Goal: Task Accomplishment & Management: Use online tool/utility

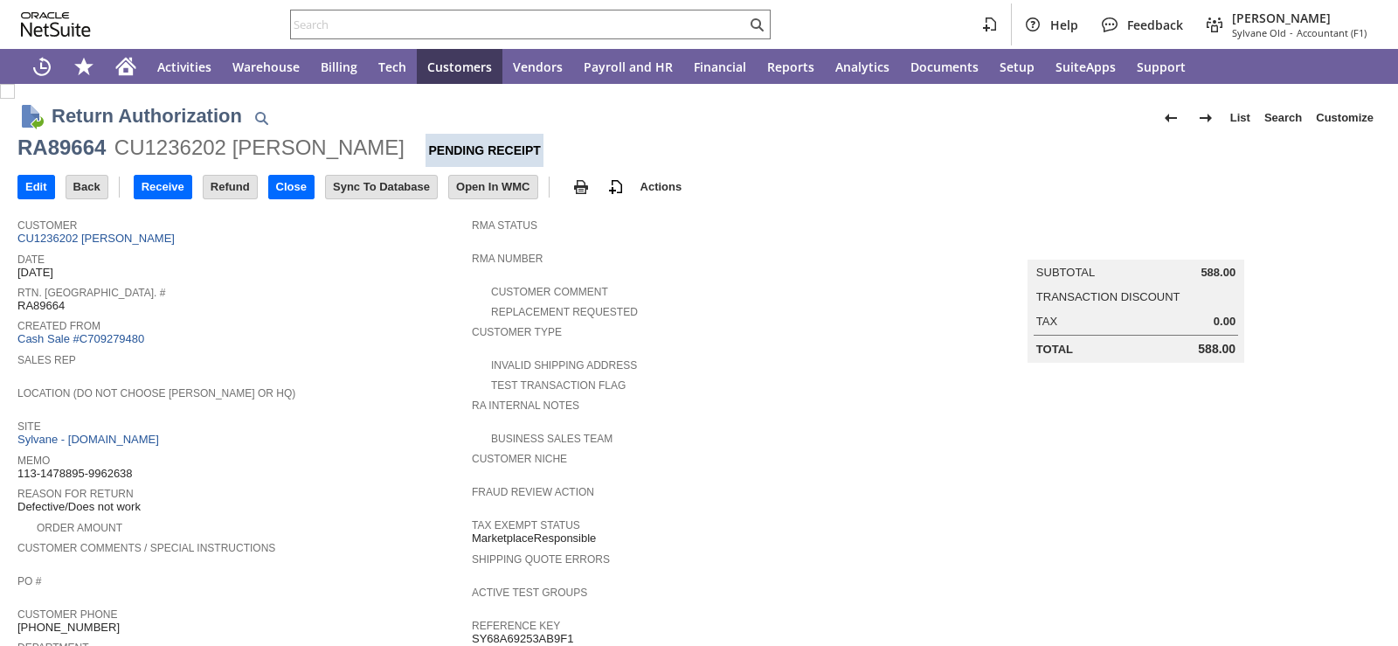
drag, startPoint x: 0, startPoint y: 0, endPoint x: 353, endPoint y: 297, distance: 461.4
click at [353, 297] on div "Rtn. Auth. # RA89664" at bounding box center [240, 296] width 446 height 31
click at [173, 191] on input "Receive" at bounding box center [163, 187] width 57 height 23
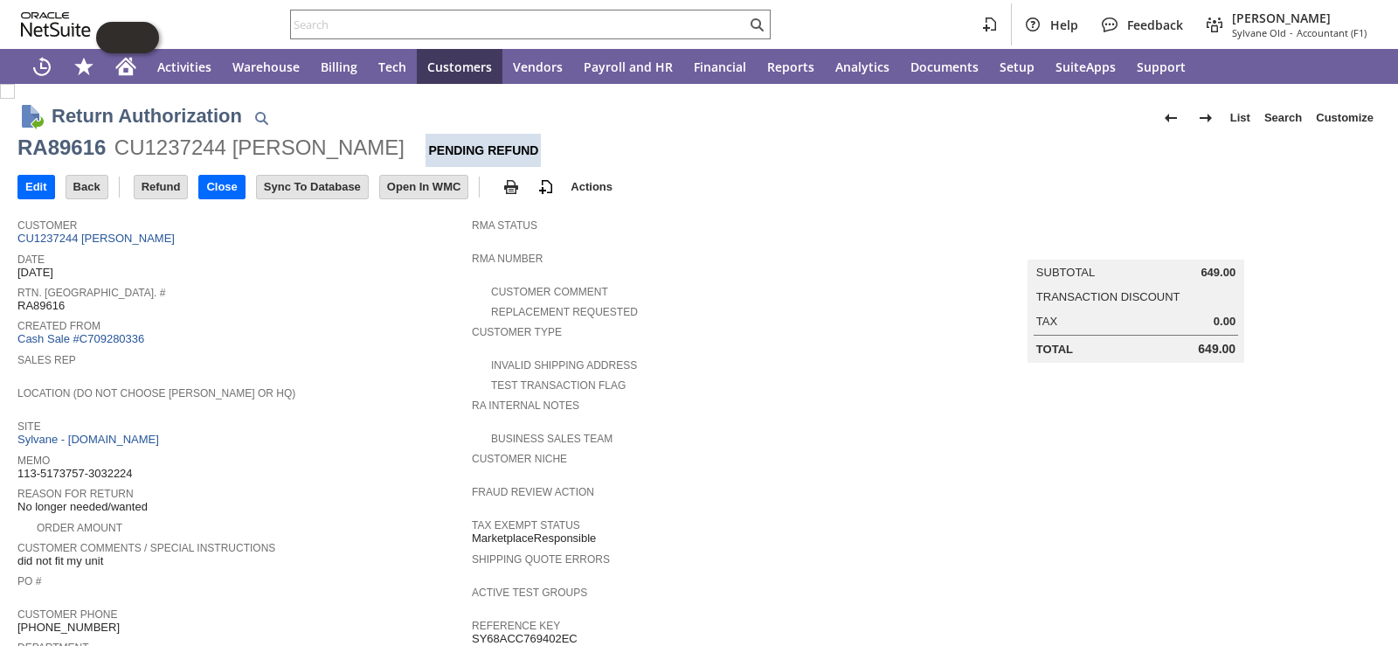
scroll to position [603, 0]
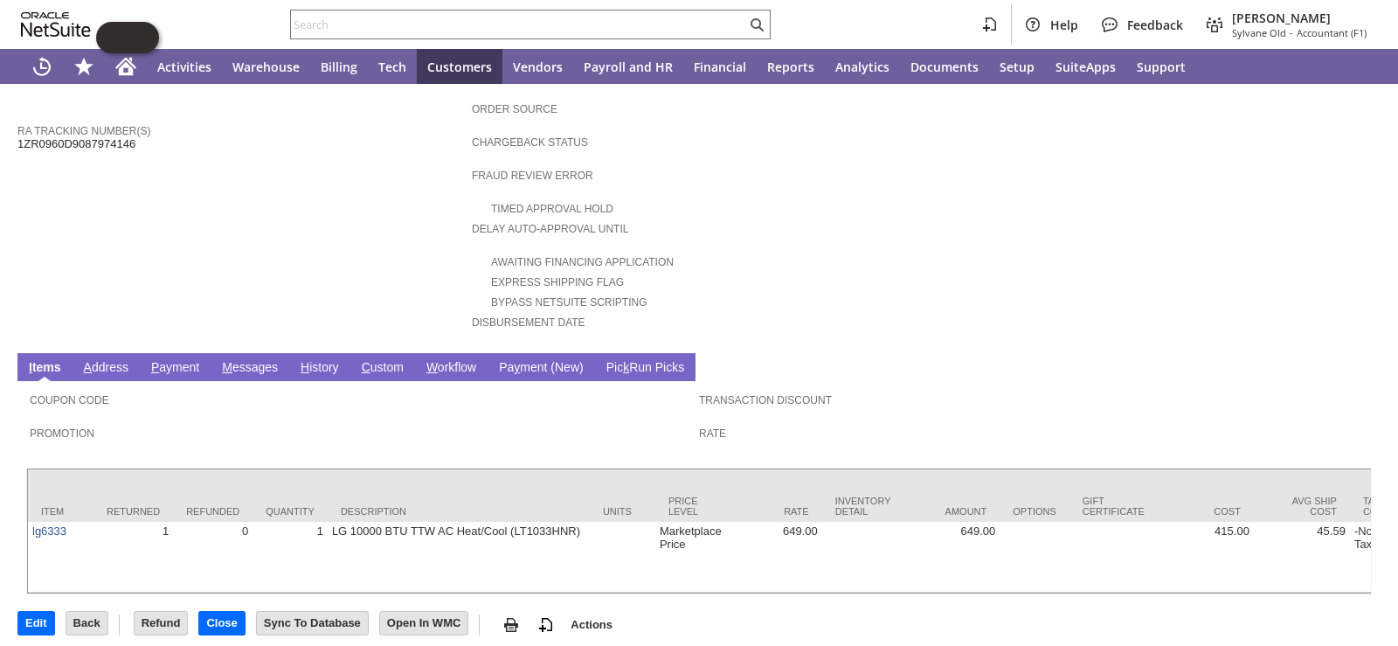
click at [310, 360] on link "H istory" at bounding box center [319, 368] width 47 height 17
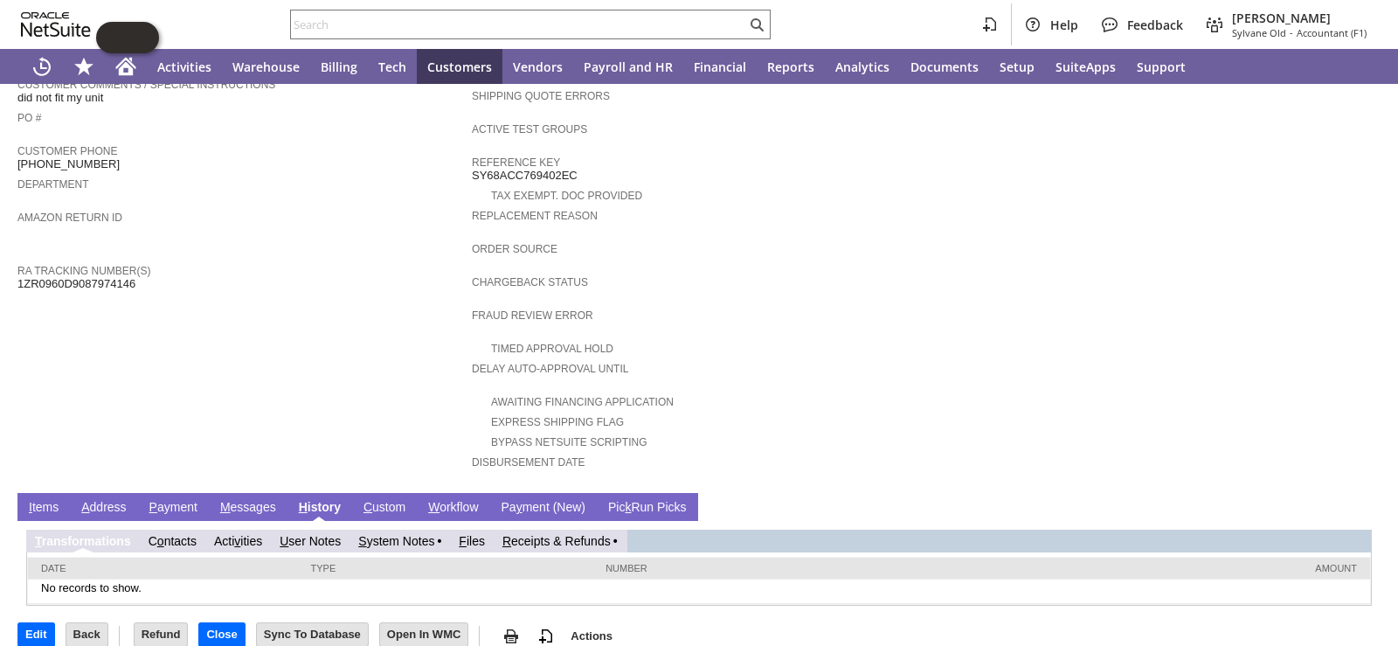
scroll to position [0, 0]
click at [583, 534] on link "R eceipts & Refunds" at bounding box center [556, 541] width 108 height 14
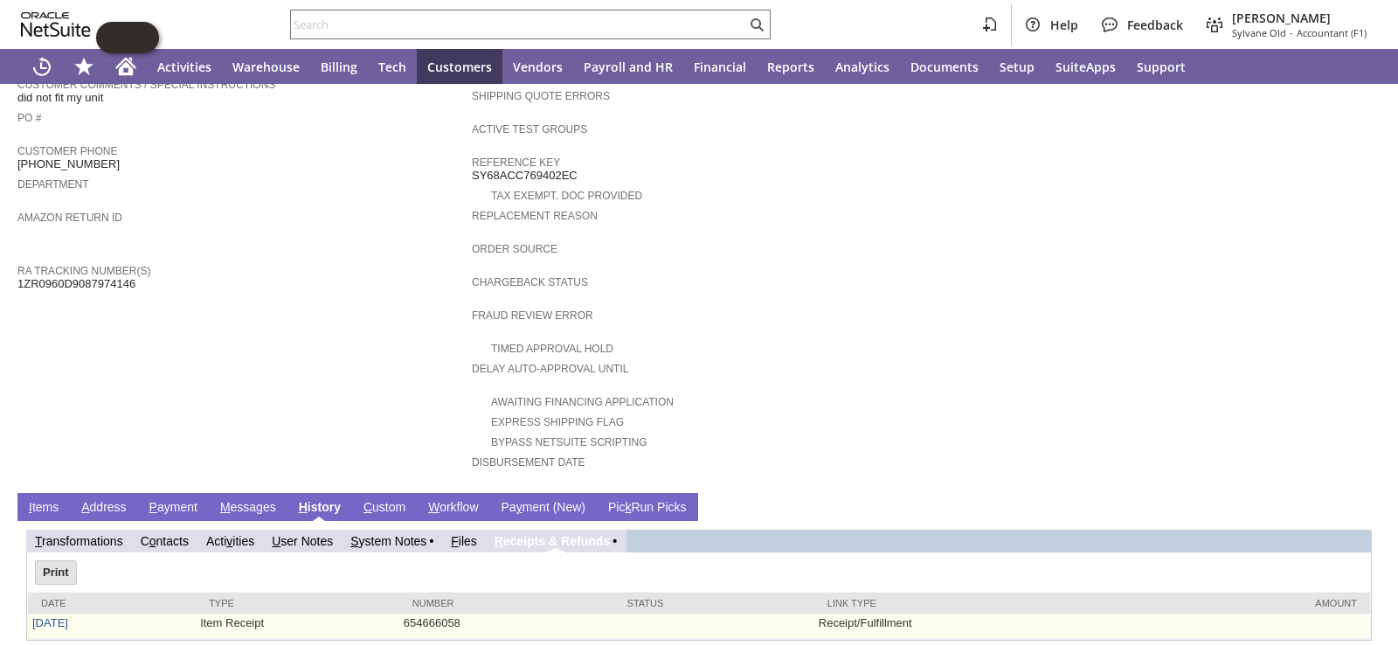
click at [55, 614] on td "[DATE]" at bounding box center [112, 626] width 168 height 24
click at [57, 616] on link "[DATE]" at bounding box center [50, 622] width 36 height 13
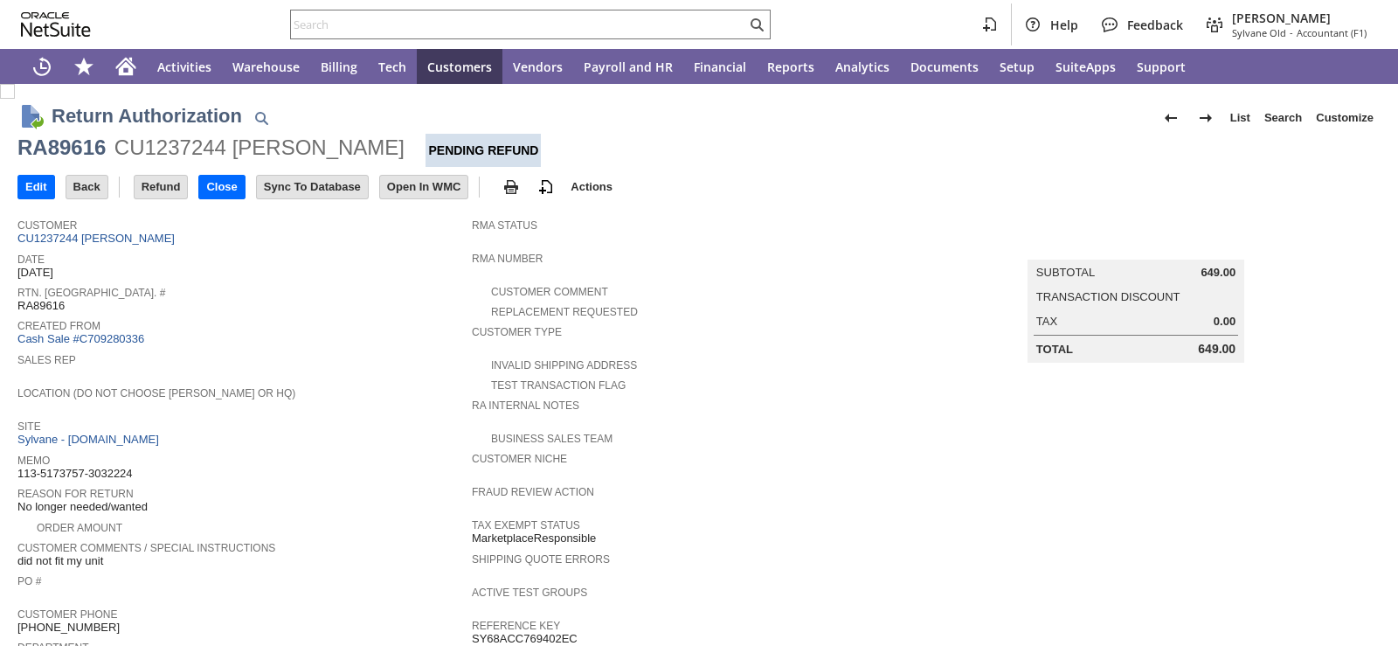
scroll to position [524, 0]
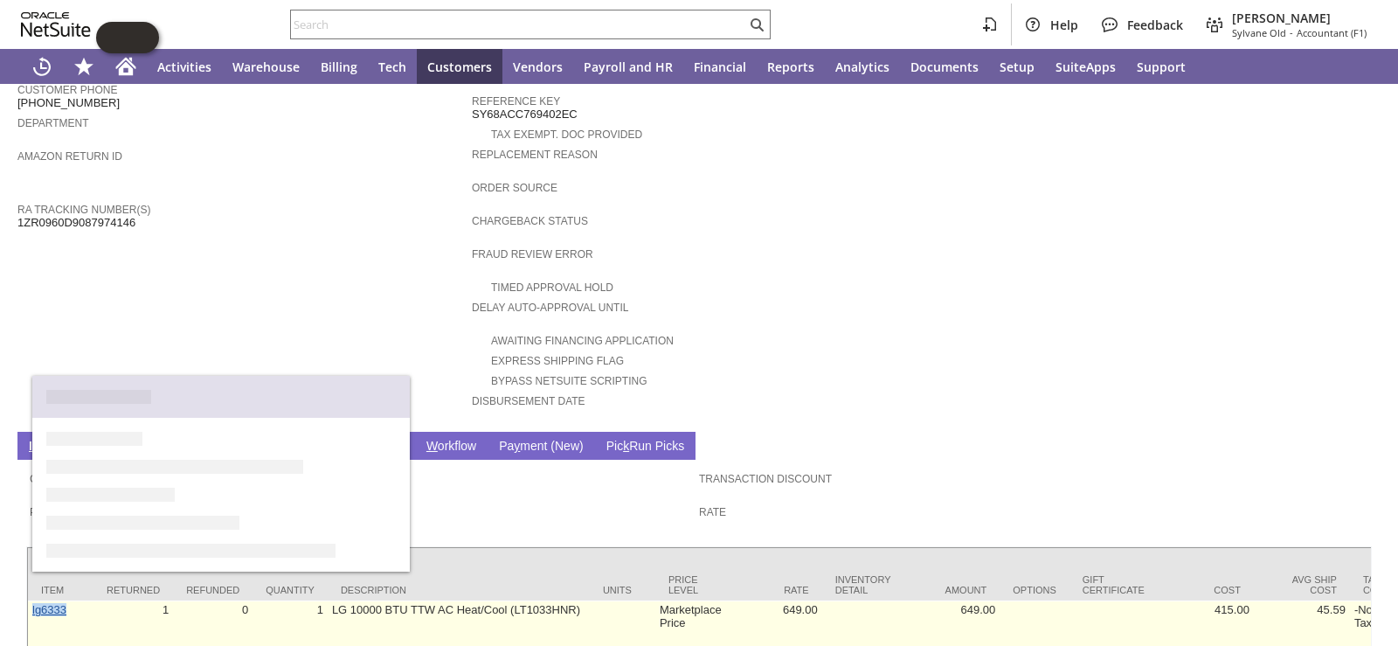
drag, startPoint x: 78, startPoint y: 586, endPoint x: 32, endPoint y: 585, distance: 45.4
click at [32, 600] on td "lg6333" at bounding box center [61, 635] width 66 height 71
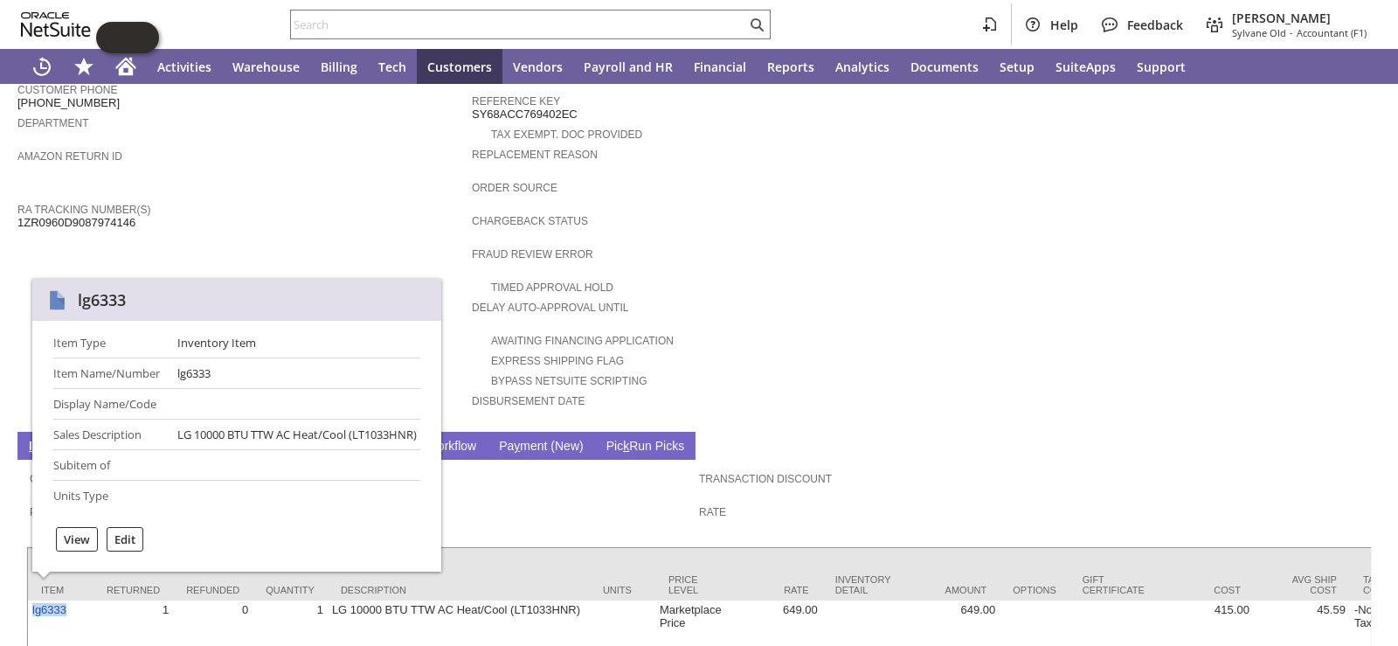
copy link "lg6333"
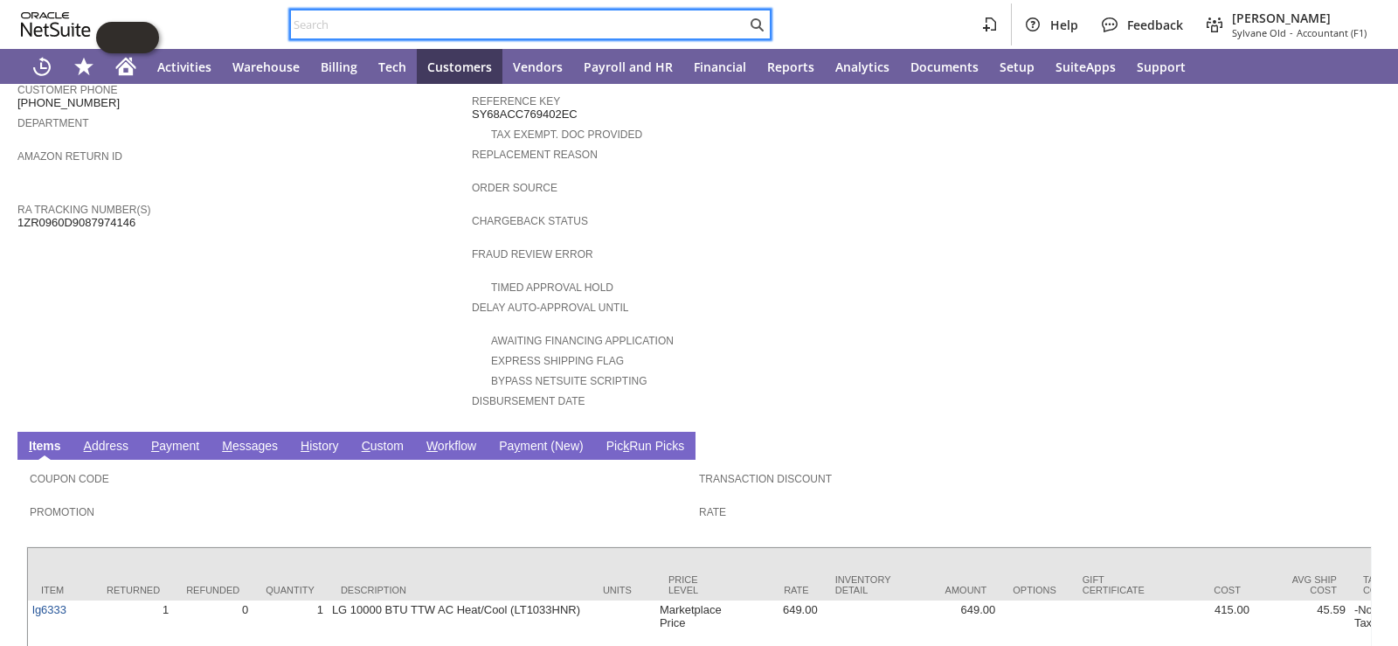
click at [491, 33] on input "text" at bounding box center [518, 24] width 455 height 21
paste input "lg6333"
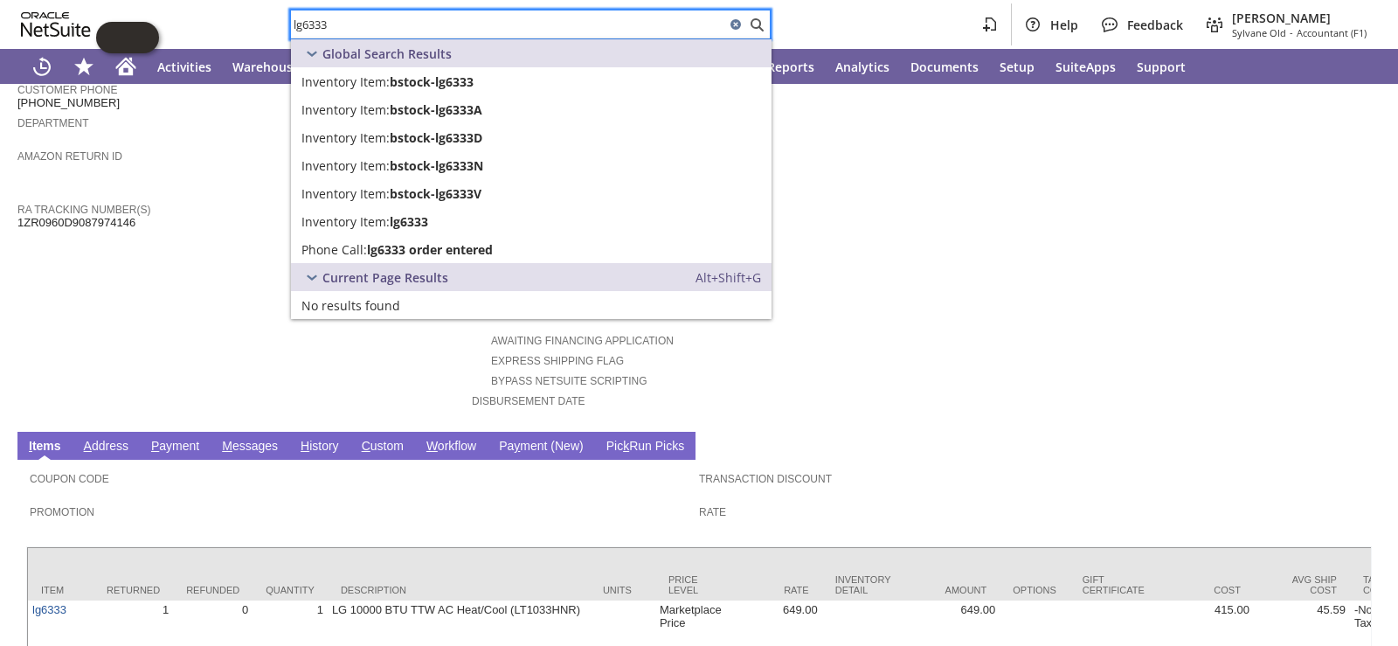
click at [1059, 210] on td "Summary Subtotal 649.00 Transaction Discount Tax 0.00 Total 649.00" at bounding box center [1153, 53] width 454 height 737
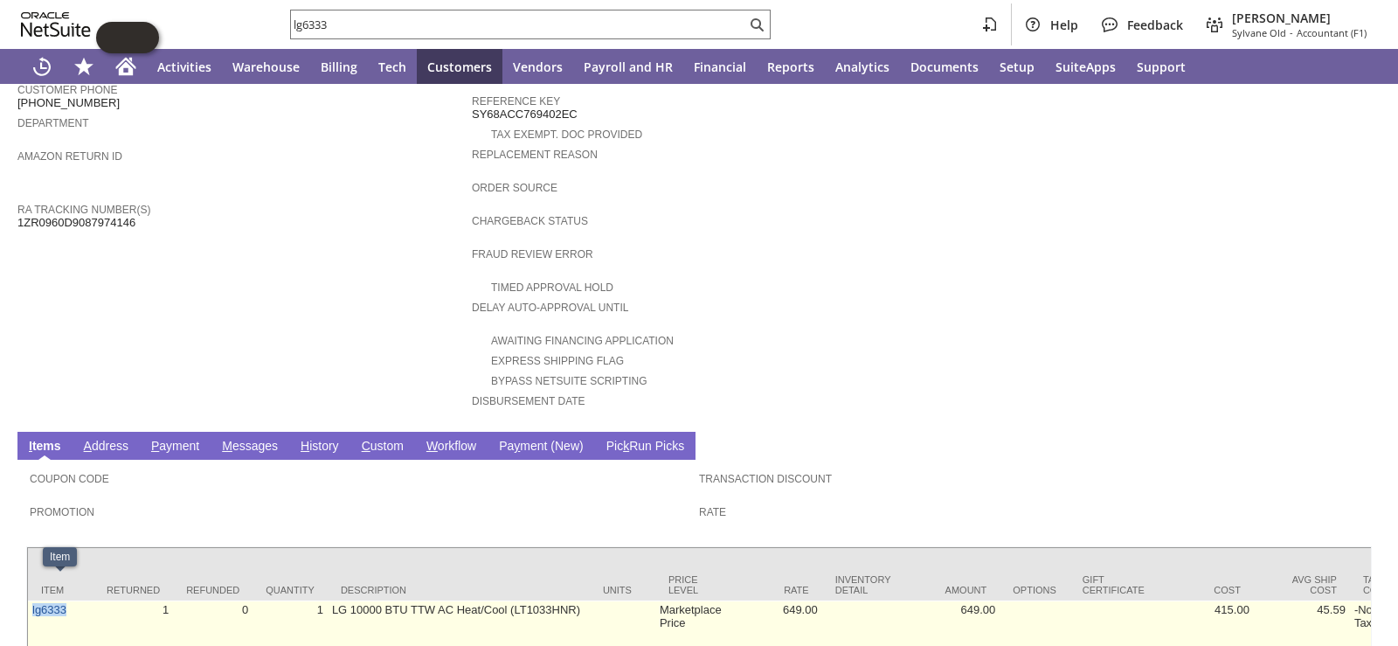
drag, startPoint x: 88, startPoint y: 586, endPoint x: 33, endPoint y: 596, distance: 55.9
click at [33, 600] on td "lg6333" at bounding box center [61, 635] width 66 height 71
copy link "lg6333"
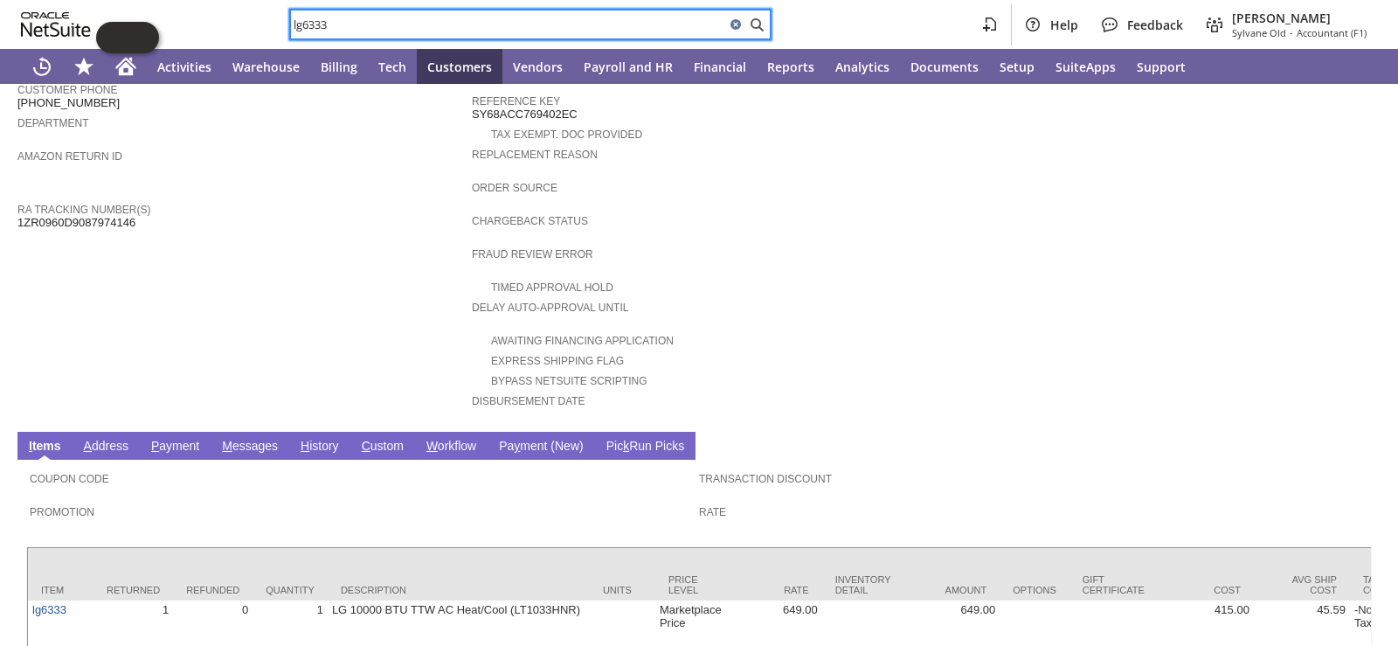
click at [668, 24] on input "lg6333" at bounding box center [508, 24] width 434 height 21
click at [654, 37] on div "lg6333" at bounding box center [530, 25] width 481 height 30
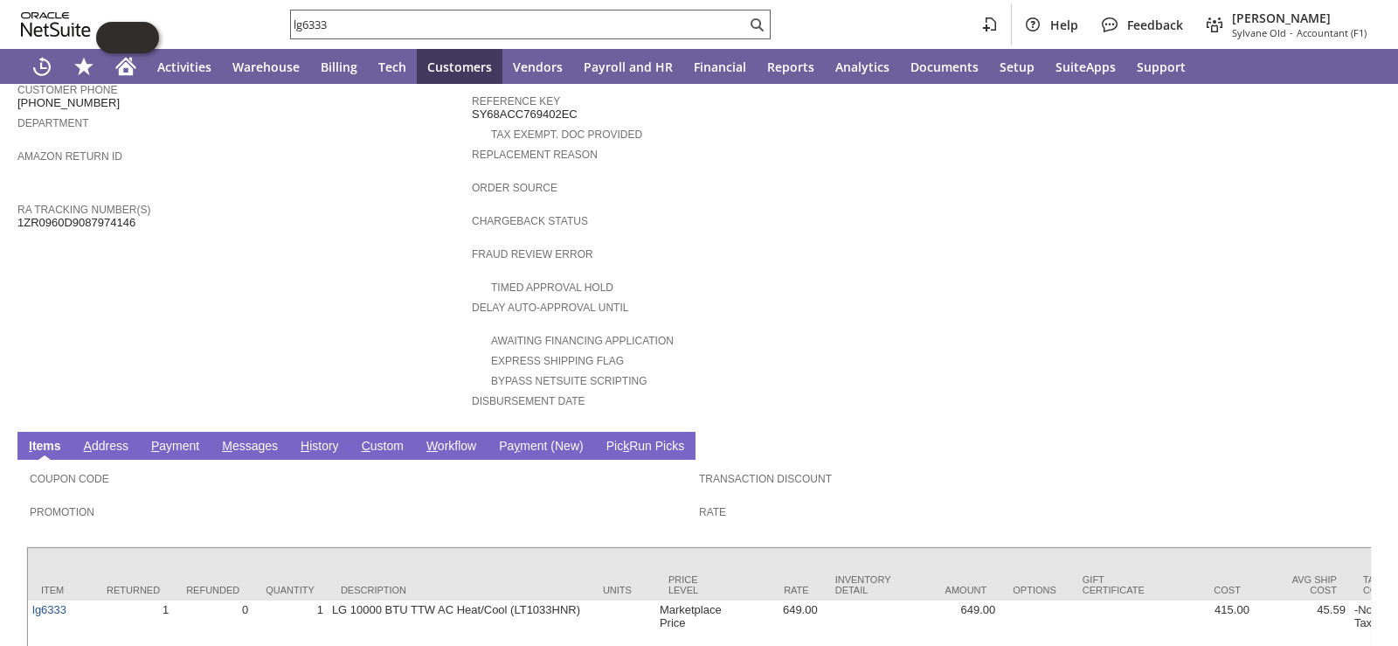
click at [564, 29] on input "lg6333" at bounding box center [518, 24] width 455 height 21
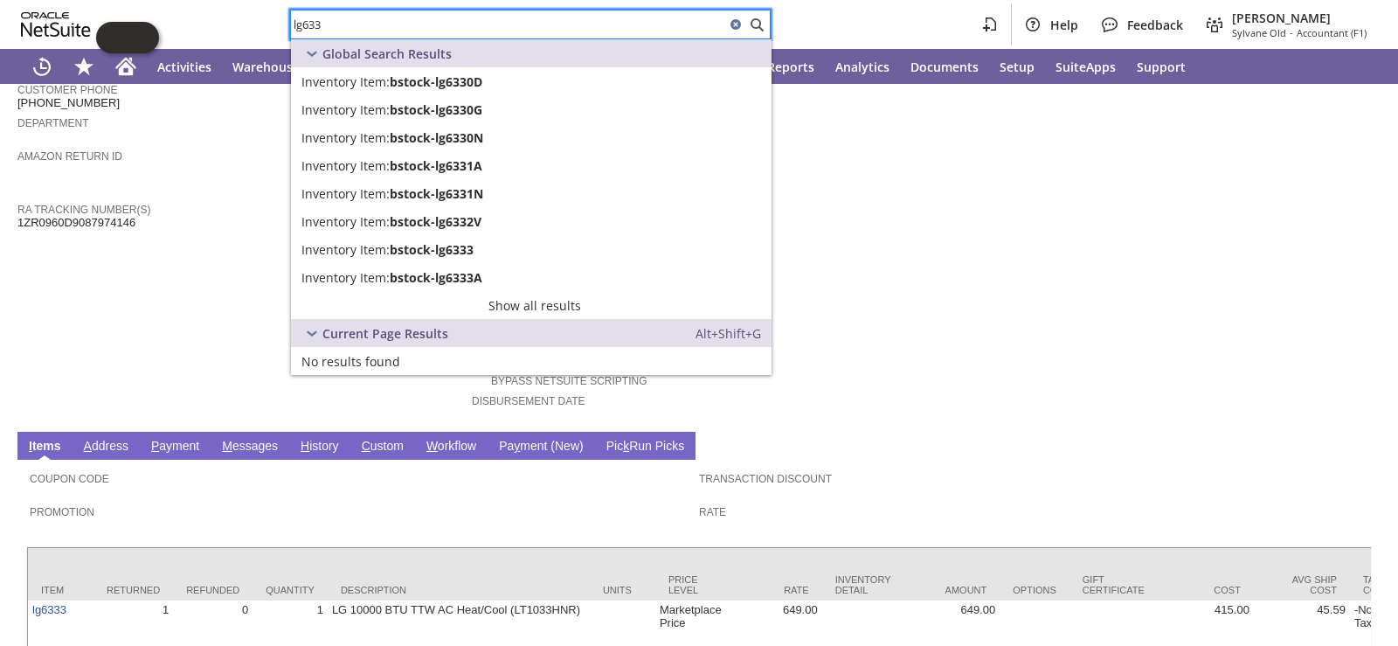
click at [887, 10] on div "lg633 Help Feedback [PERSON_NAME] Sylvane Old - Accountant (F1)" at bounding box center [699, 24] width 1398 height 49
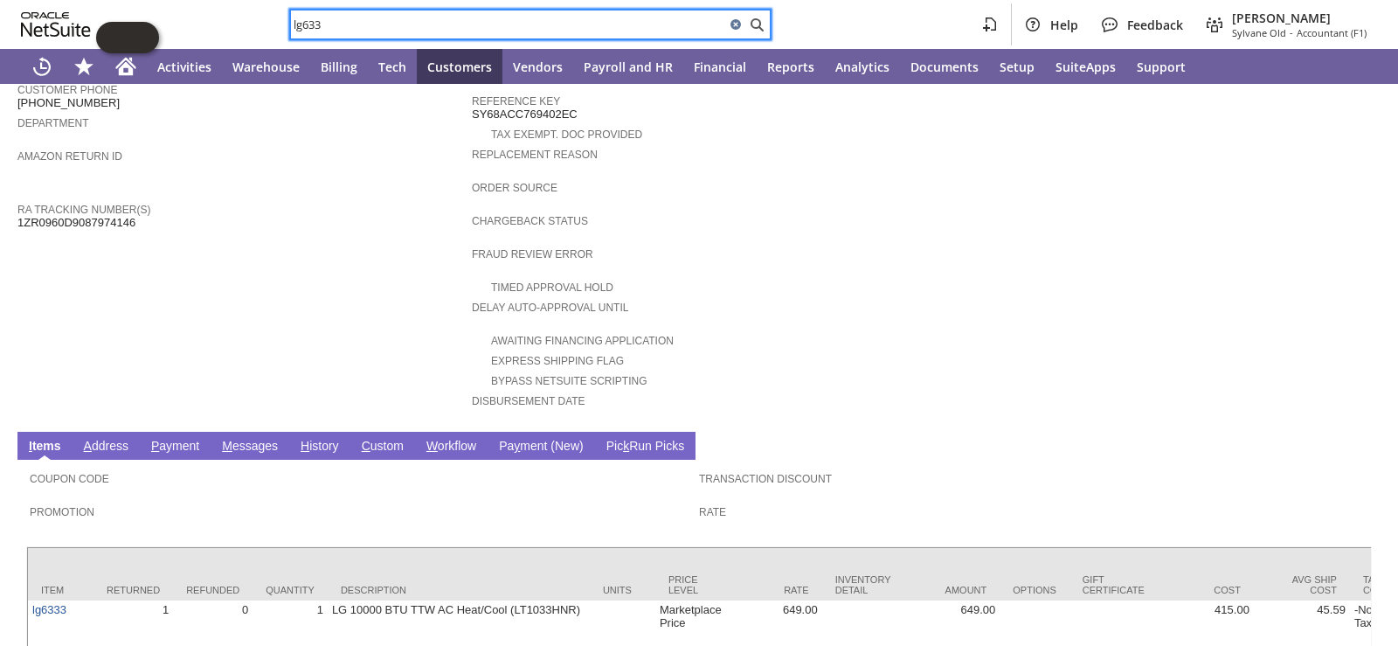
drag, startPoint x: 680, startPoint y: 29, endPoint x: 183, endPoint y: 45, distance: 497.4
click at [183, 45] on div "lg633 Help Feedback [PERSON_NAME] Sylvane Old - Accountant (F1)" at bounding box center [699, 24] width 1398 height 49
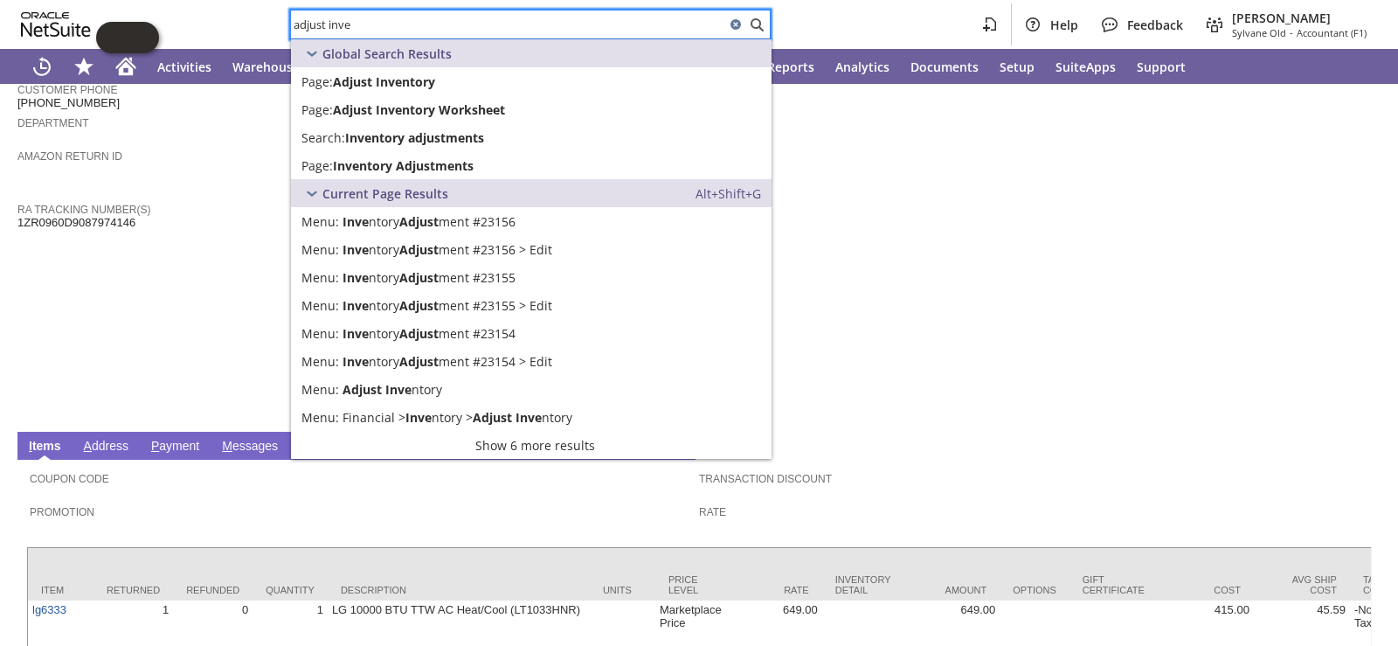
drag, startPoint x: 526, startPoint y: 23, endPoint x: 227, endPoint y: 24, distance: 298.8
click at [227, 24] on div "adjust inve Help Feedback [PERSON_NAME] [PERSON_NAME] - Accountant (F1)" at bounding box center [699, 24] width 1398 height 49
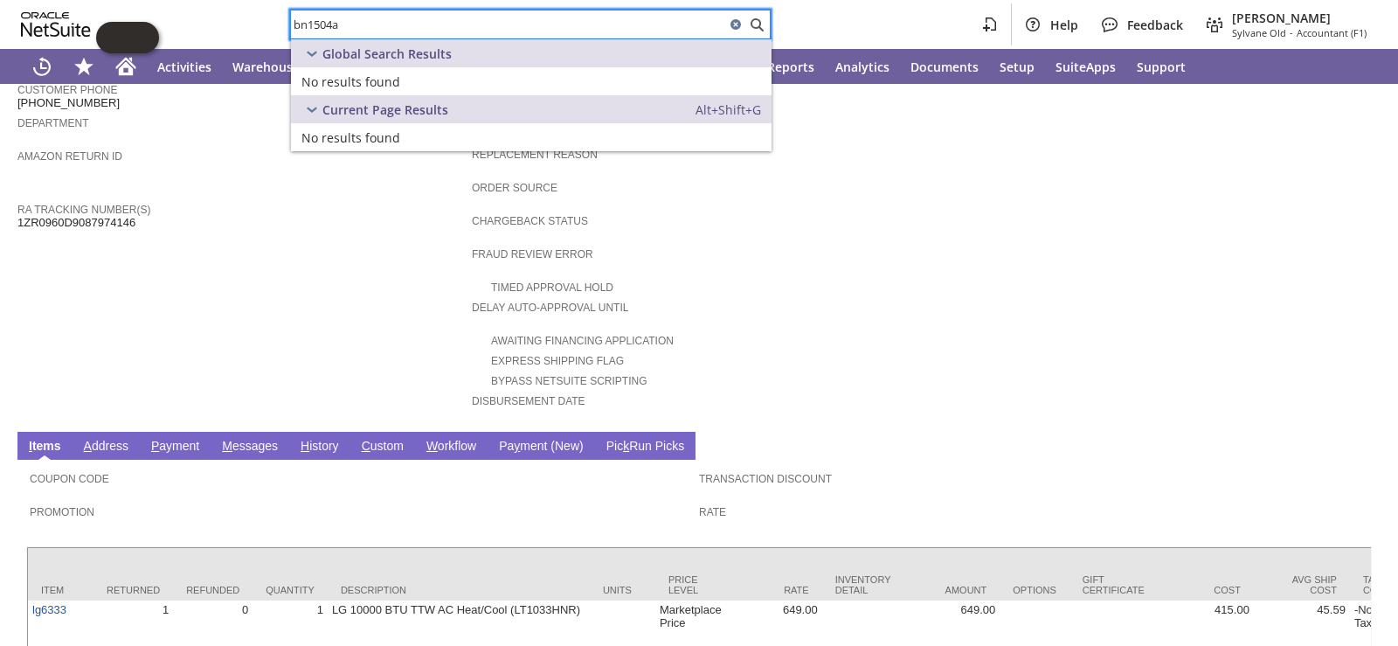
click at [297, 24] on input "bn1504a" at bounding box center [508, 24] width 434 height 21
click at [359, 27] on input "bstock-bn1504a" at bounding box center [508, 24] width 434 height 21
click at [372, 33] on input "bstock-bn1504a" at bounding box center [508, 24] width 434 height 21
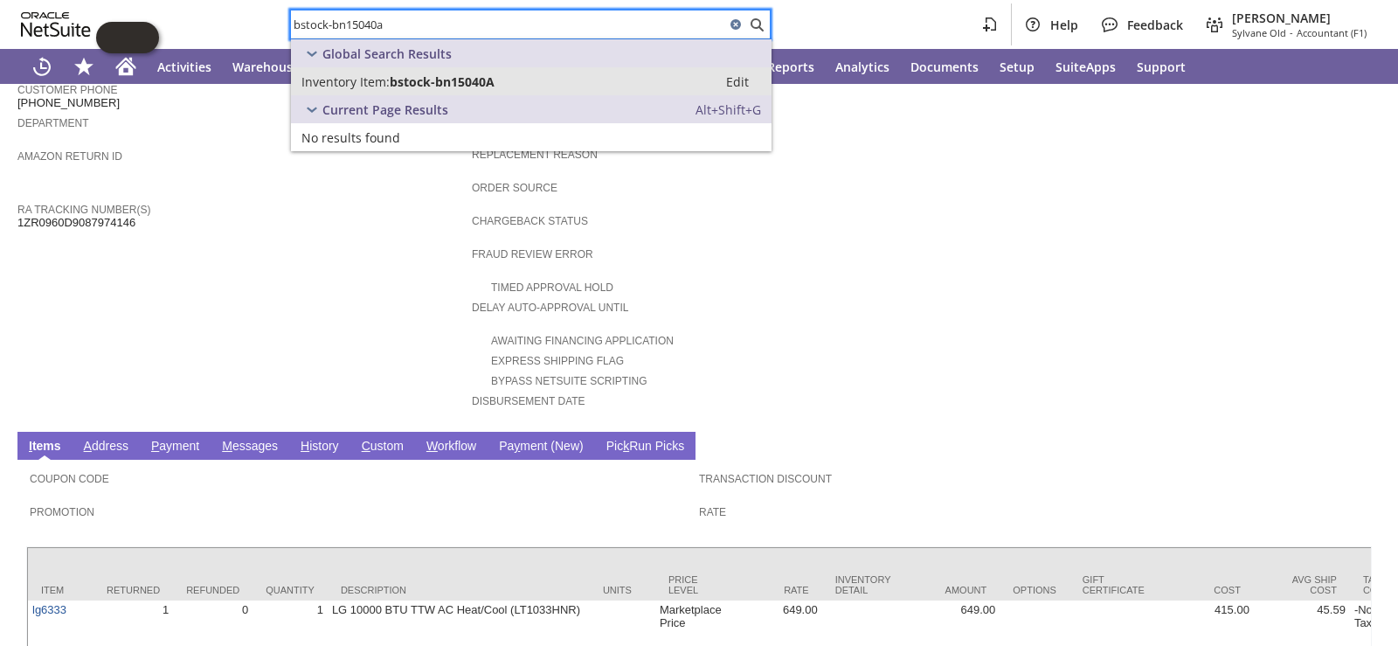
type input "bstock-bn15040a"
click at [423, 92] on link "Inventory Item: bstock-bn15040A Edit" at bounding box center [531, 81] width 481 height 28
